Goal: Information Seeking & Learning: Check status

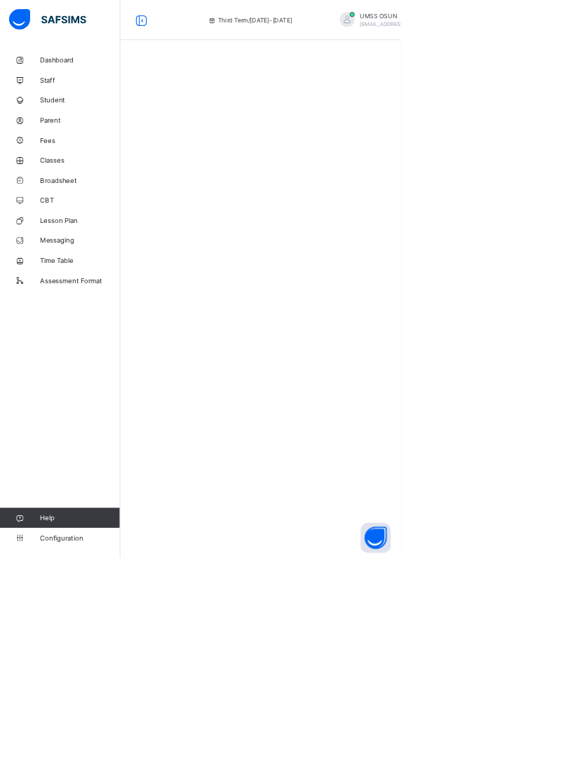
click at [84, 245] on link "Broadsheet" at bounding box center [84, 252] width 168 height 28
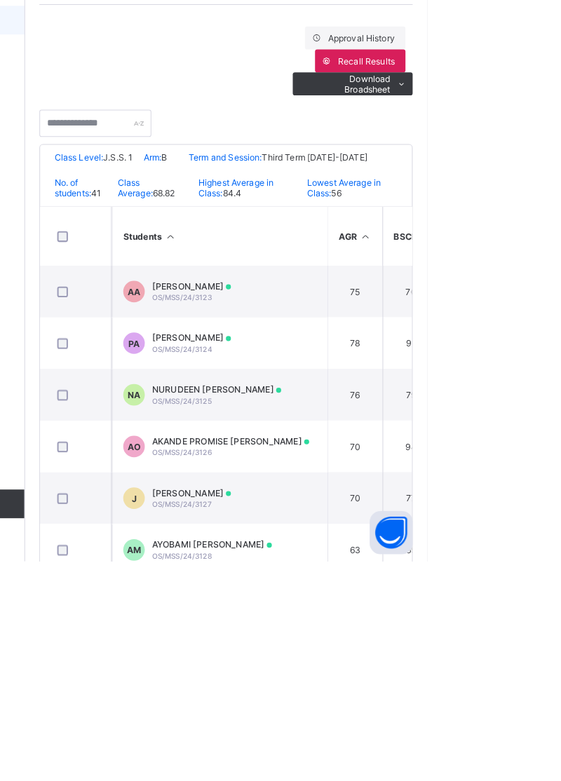
scroll to position [17, 1]
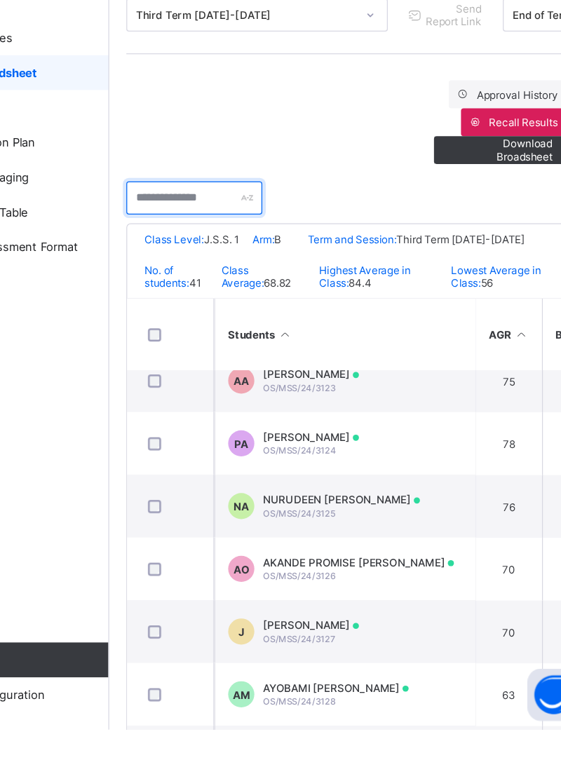
click at [254, 348] on input "text" at bounding box center [236, 353] width 109 height 27
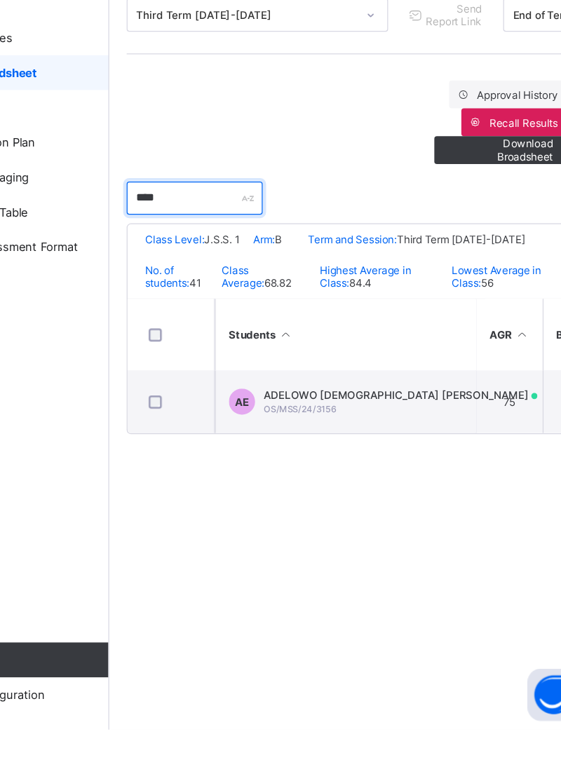
scroll to position [0, 1]
click at [386, 517] on span "ADELOWO JESUFEMI ELIJAH" at bounding box center [402, 512] width 220 height 11
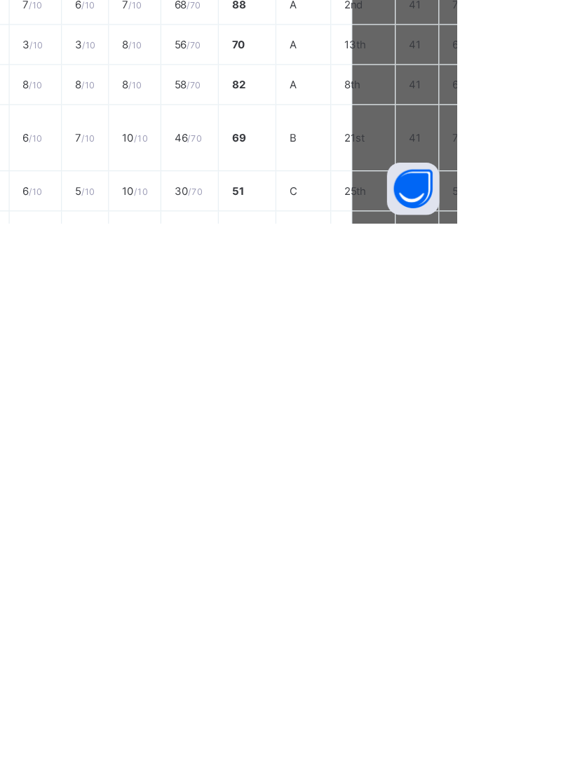
scroll to position [0, 0]
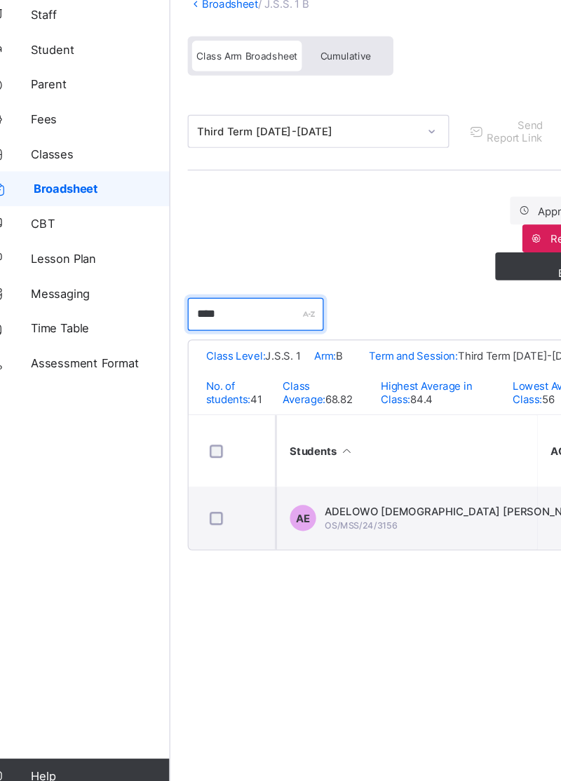
click at [224, 355] on input "****" at bounding box center [236, 353] width 109 height 27
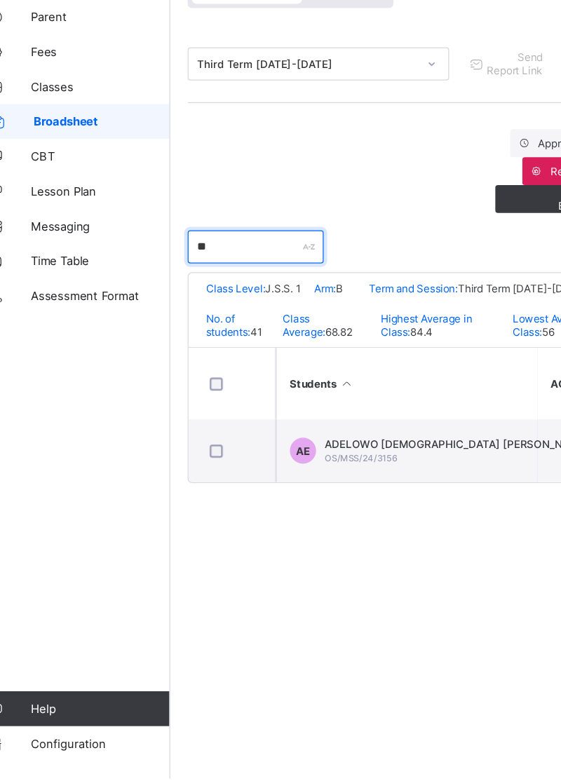
type input "*"
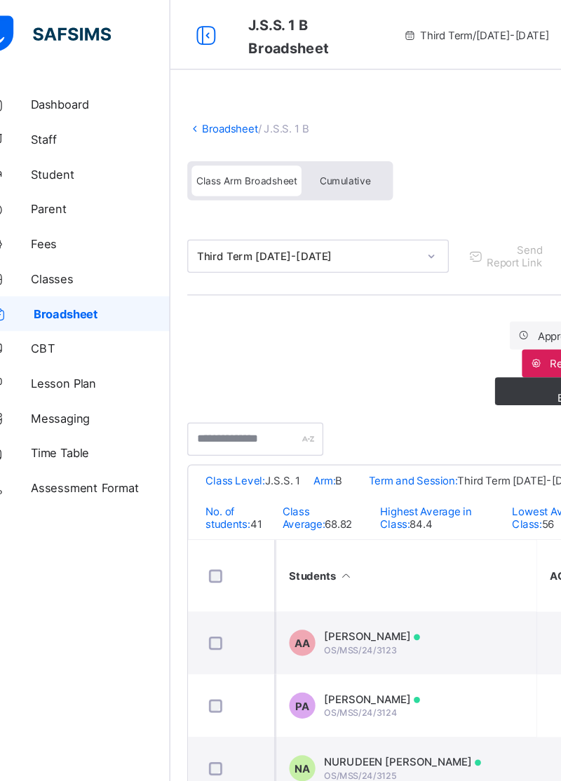
click at [219, 98] on link "Broadsheet" at bounding box center [216, 103] width 45 height 11
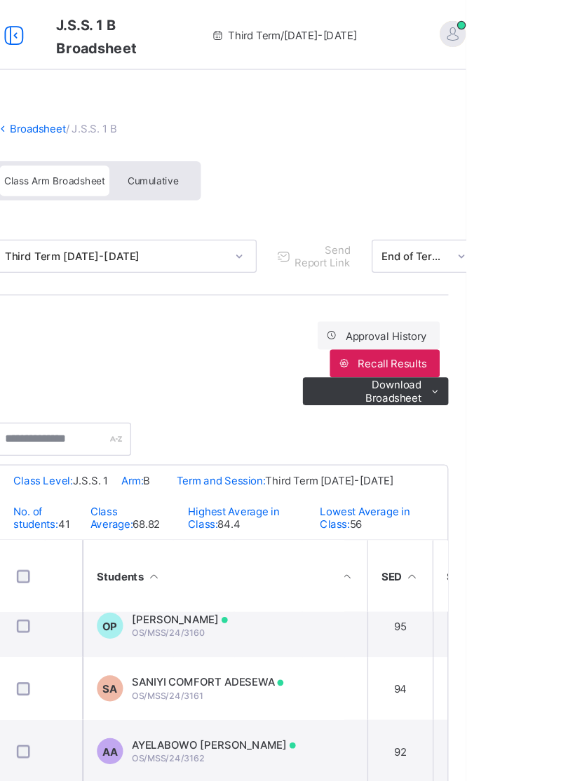
scroll to position [1782, 682]
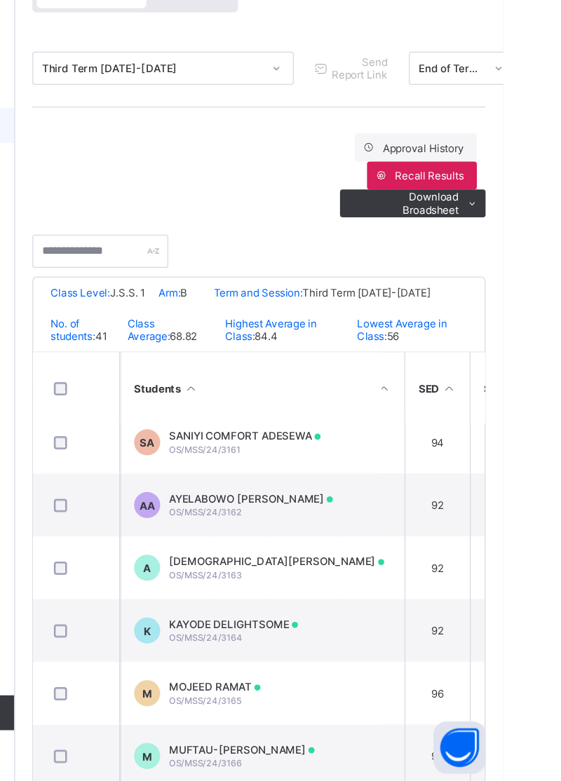
click at [390, 502] on span "SANIYI COMFORT ADESEWA" at bounding box center [353, 501] width 122 height 11
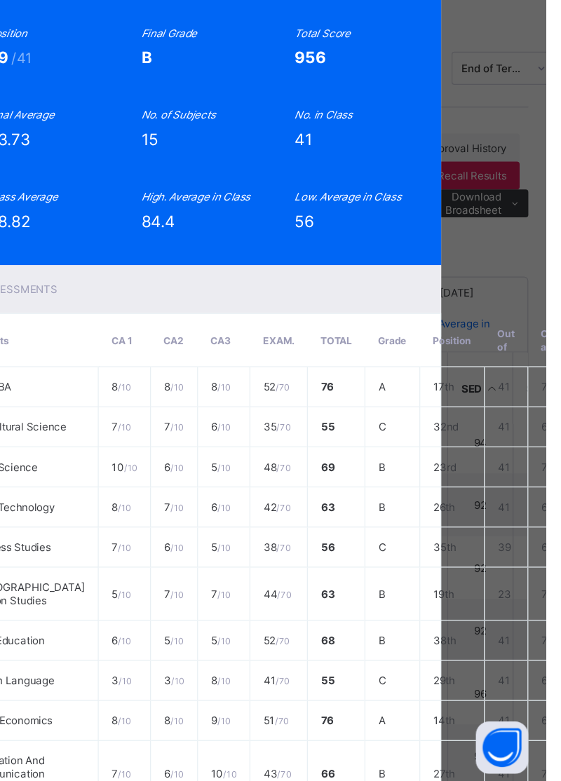
scroll to position [52, 0]
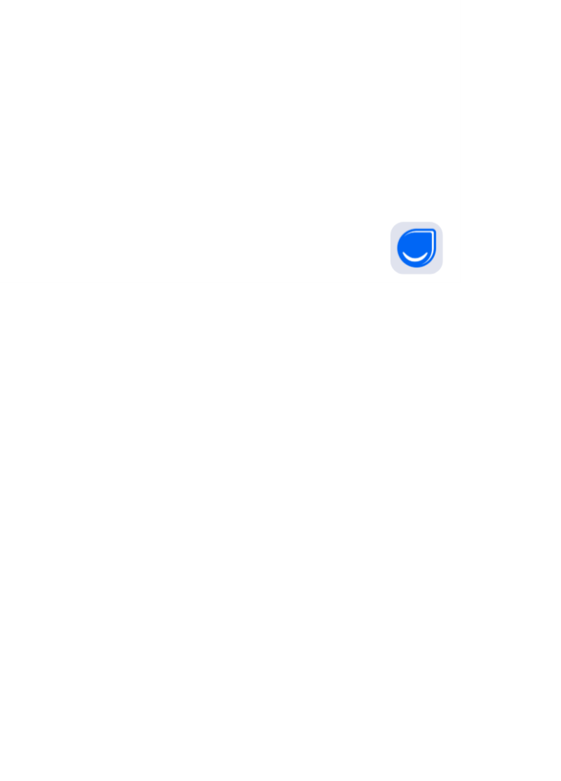
click at [484, 780] on html "J.S.S. 1 A Broadsheet Third Term / 2024-2025 UMSS OSUN ubecmss.osun@gmail.com D…" at bounding box center [280, 390] width 561 height 781
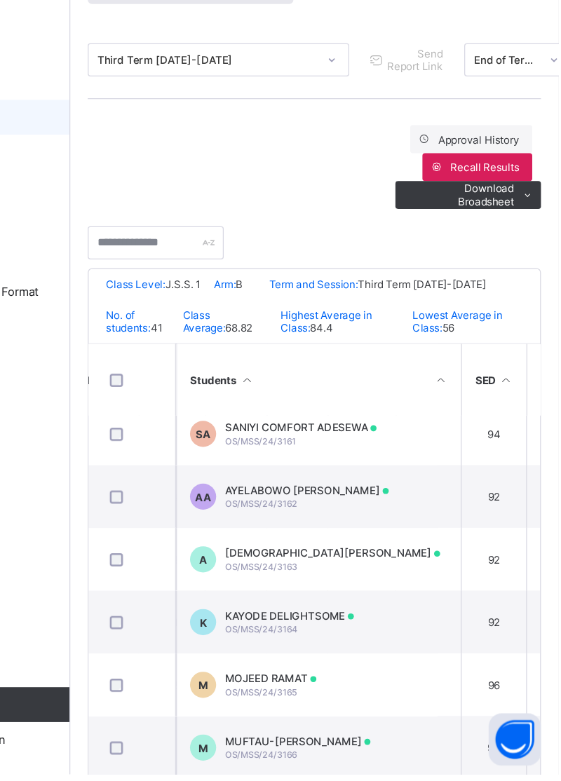
scroll to position [1782, 702]
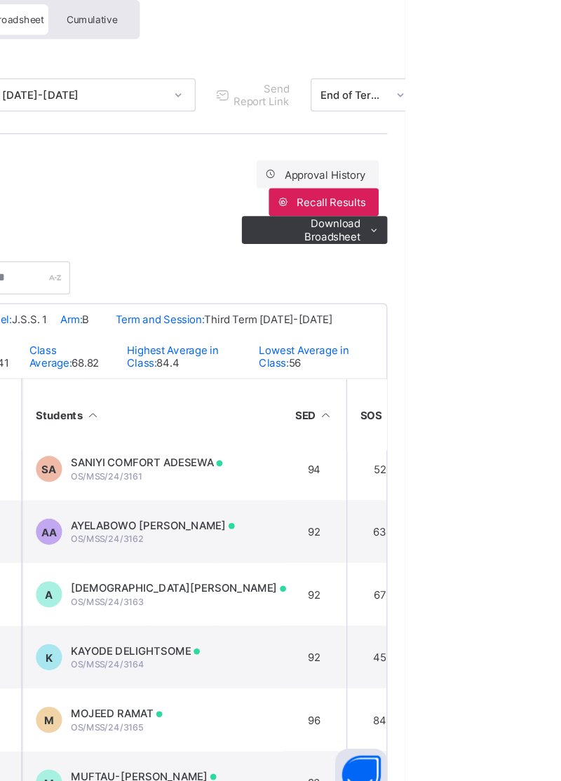
click at [416, 508] on td "SA SANIYI COMFORT ADESEWA OS/MSS/24/3161" at bounding box center [358, 507] width 210 height 50
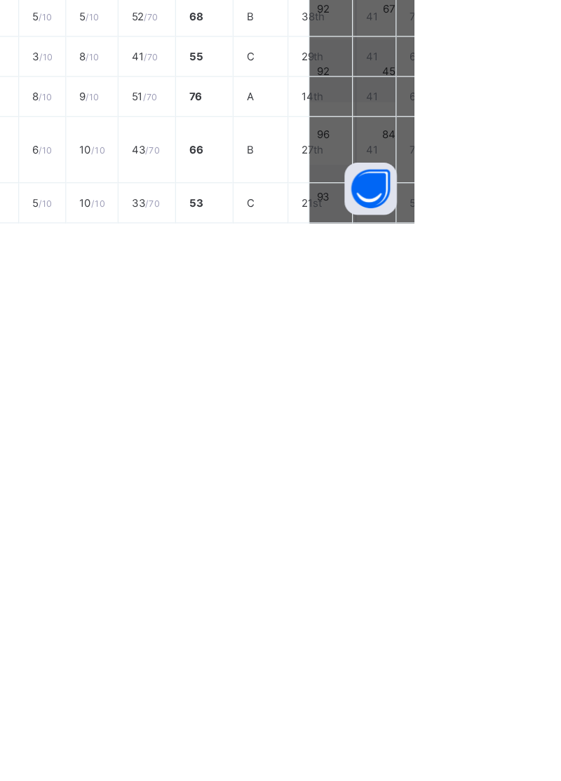
scroll to position [0, 0]
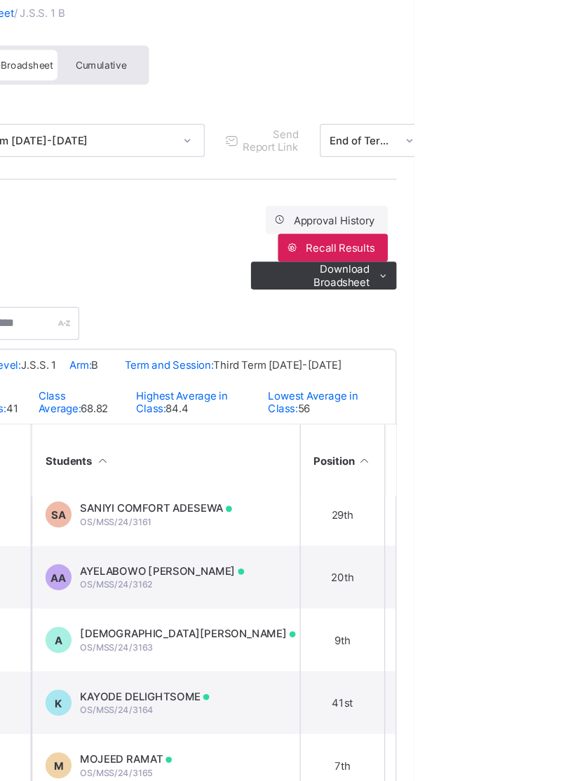
scroll to position [1782, 1045]
click at [515, 466] on icon at bounding box center [521, 464] width 12 height 11
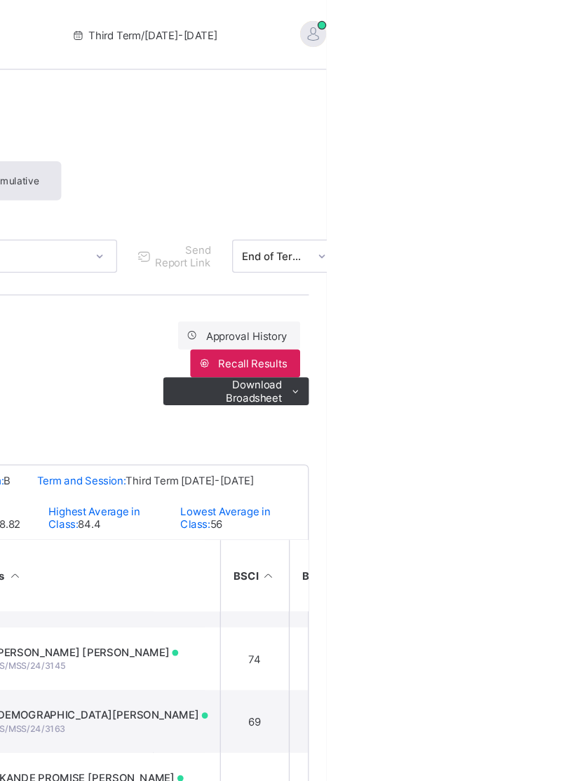
scroll to position [341, 41]
